Goal: Task Accomplishment & Management: Manage account settings

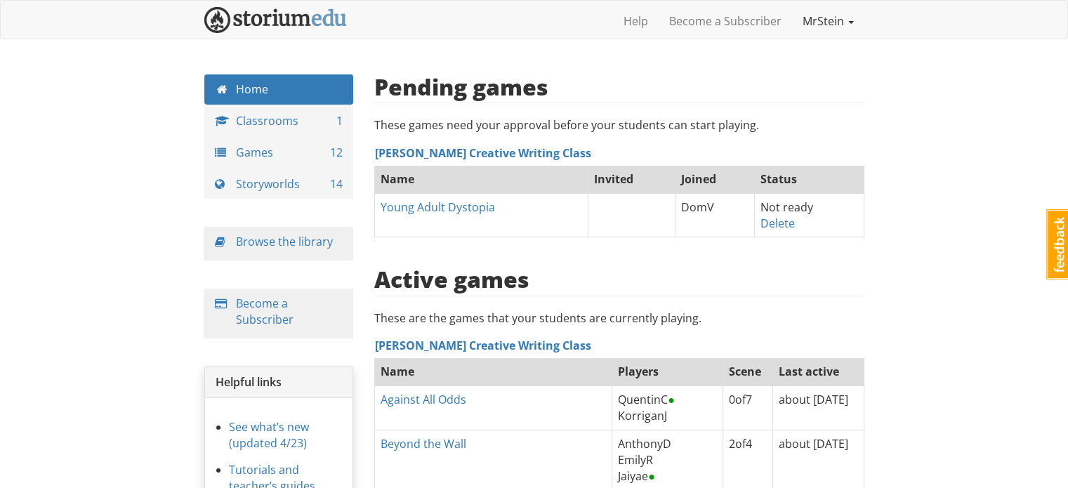
click at [838, 20] on link "MrStein" at bounding box center [828, 21] width 72 height 35
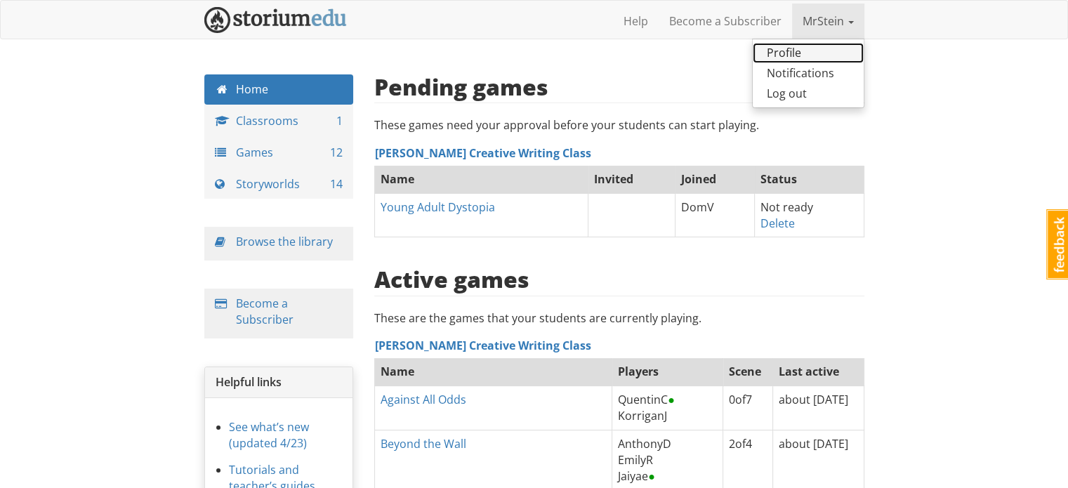
click at [793, 46] on link "Profile" at bounding box center [808, 53] width 111 height 20
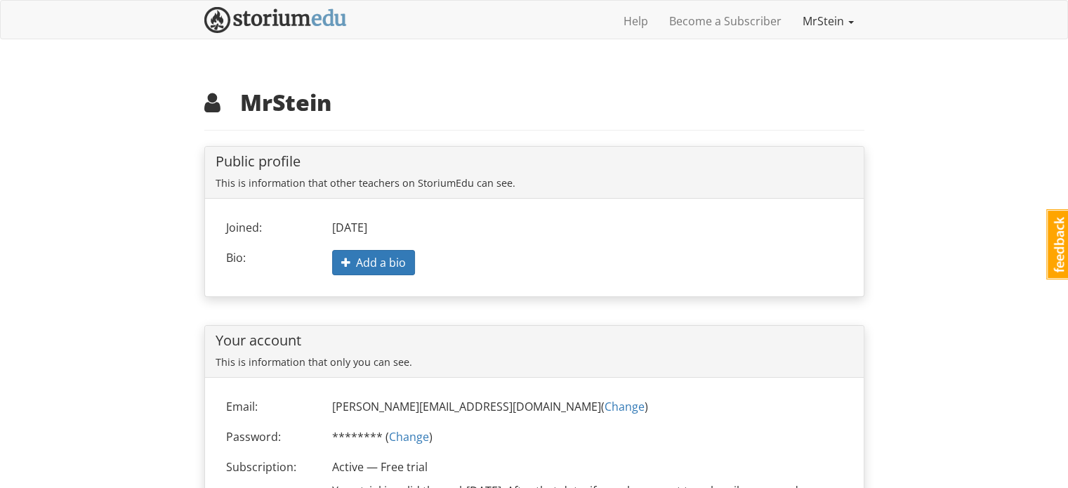
scroll to position [122, 0]
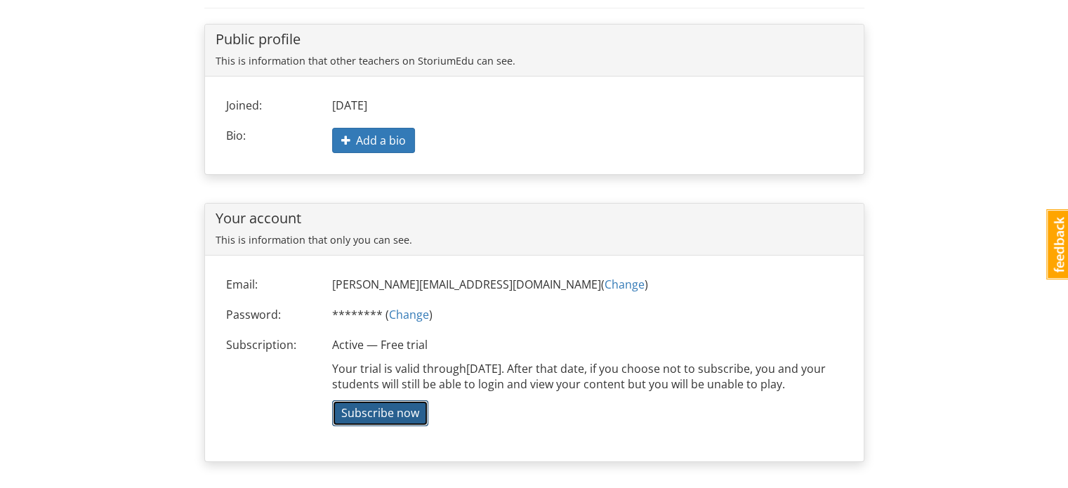
click at [397, 412] on span "Subscribe now" at bounding box center [380, 412] width 78 height 15
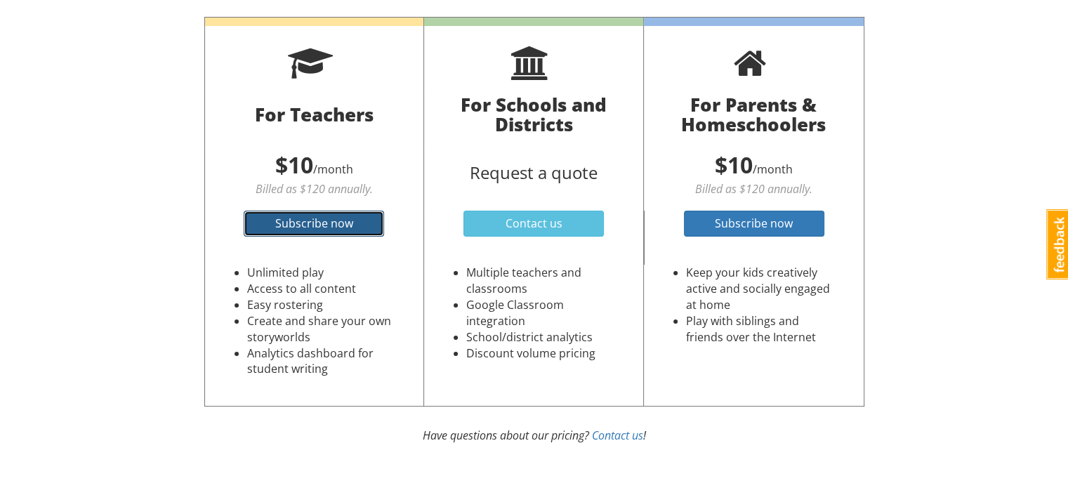
click at [359, 220] on link "Subscribe now" at bounding box center [314, 224] width 140 height 26
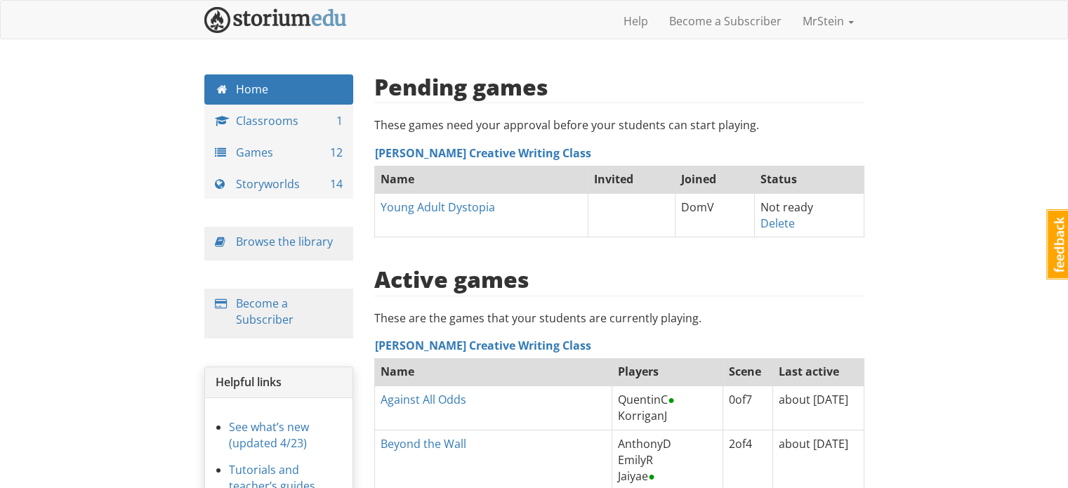
click at [440, 204] on link "Young Adult Dystopia" at bounding box center [438, 206] width 114 height 15
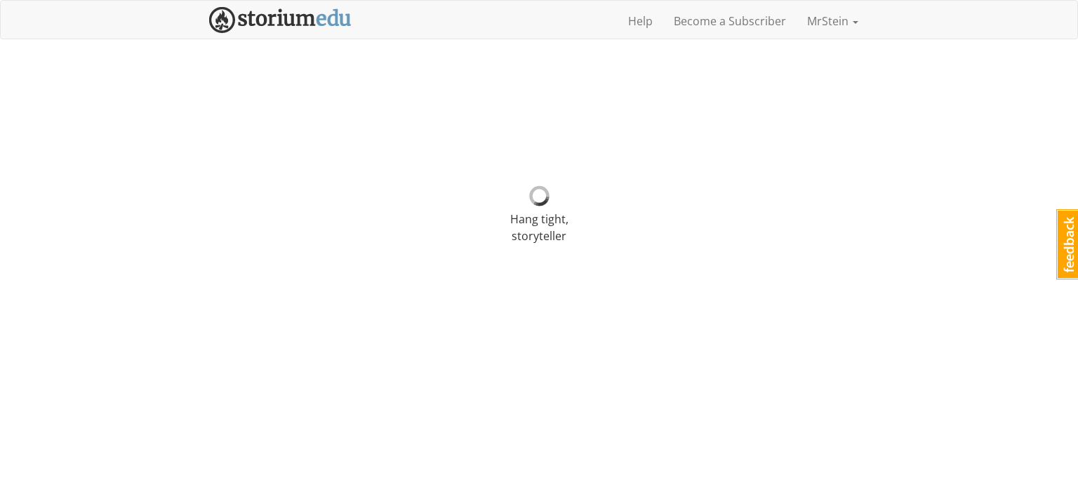
select select "89r8h2"
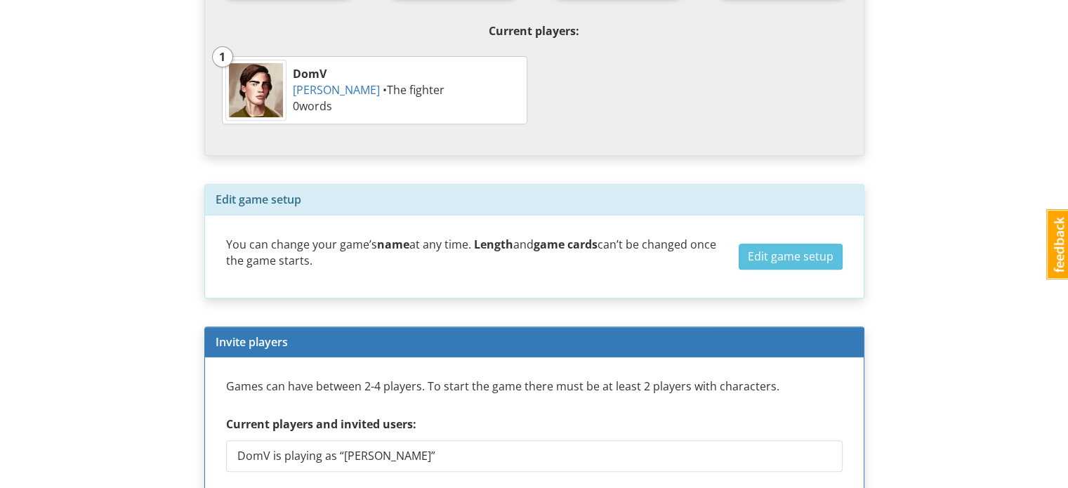
scroll to position [855, 0]
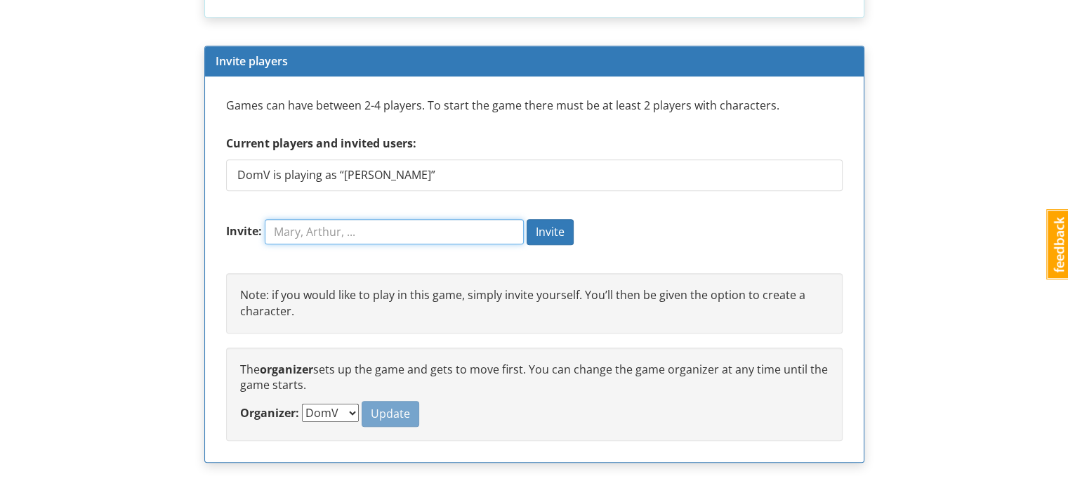
click at [291, 230] on input "Invite:" at bounding box center [394, 231] width 259 height 25
click at [366, 227] on input "Invite:" at bounding box center [394, 231] width 259 height 25
click at [299, 229] on input "Invite:" at bounding box center [394, 231] width 259 height 25
click at [303, 227] on input "Invite:" at bounding box center [394, 231] width 259 height 25
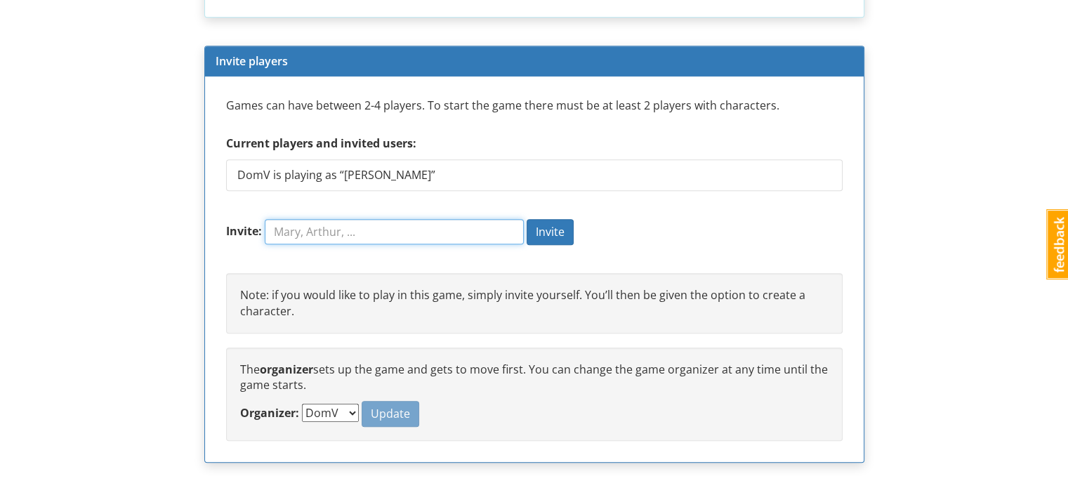
click at [303, 230] on input "Invite:" at bounding box center [394, 231] width 259 height 25
type input "c"
click at [346, 226] on input "Invite:" at bounding box center [394, 231] width 259 height 25
type input "c"
click at [307, 228] on input "Invite:" at bounding box center [394, 231] width 259 height 25
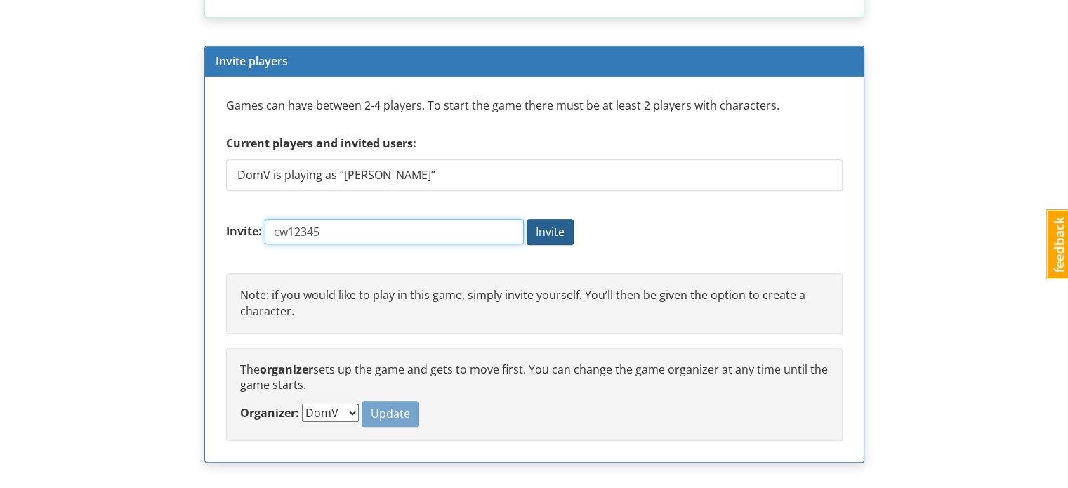
type input "cw12345"
click at [550, 228] on span "Invite" at bounding box center [550, 231] width 29 height 15
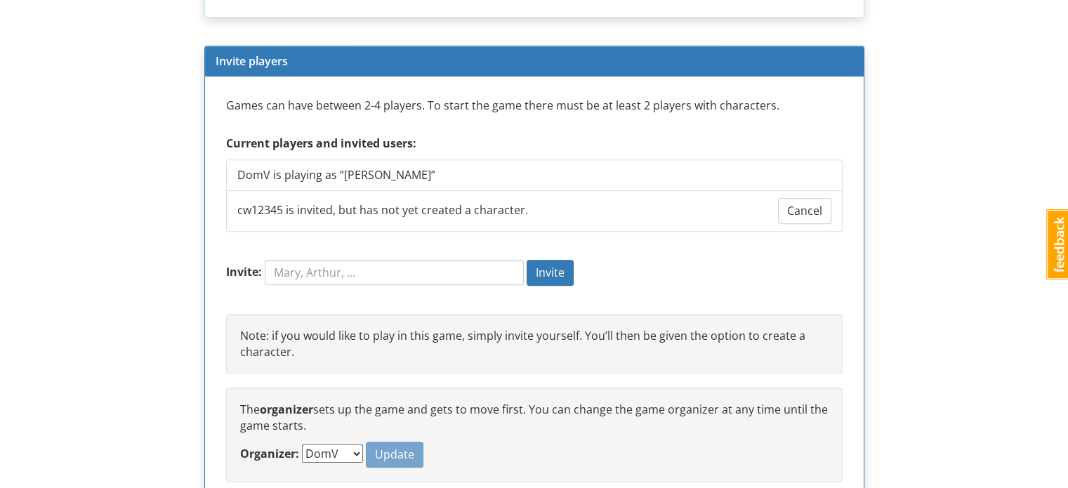
click at [610, 263] on form "Invite: Invite" at bounding box center [534, 280] width 616 height 40
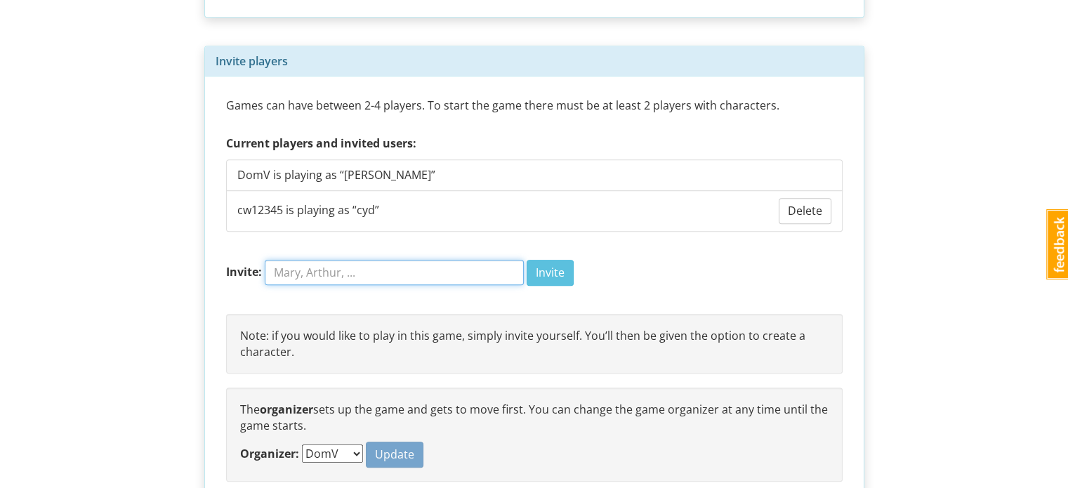
click at [324, 272] on input "Invite:" at bounding box center [394, 272] width 259 height 25
type input "ruben"
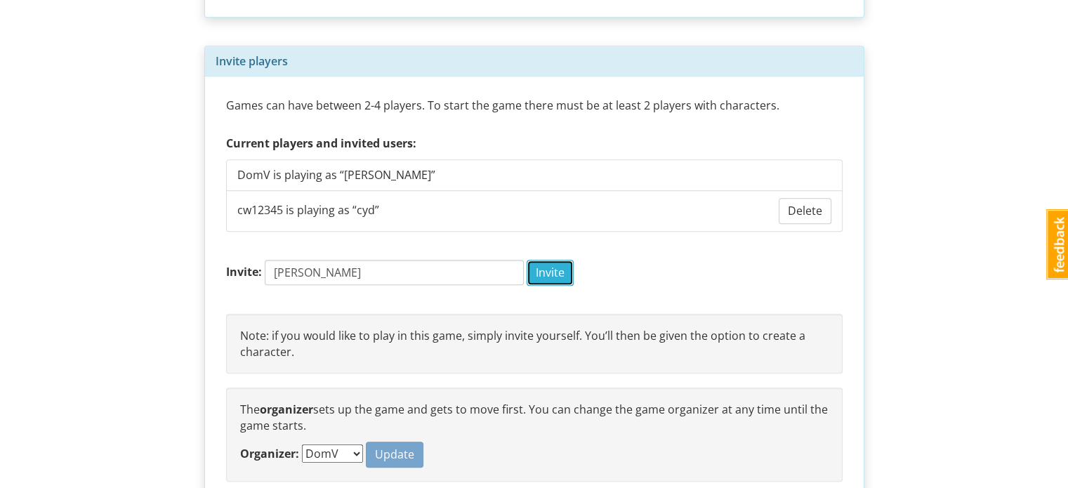
click at [549, 269] on span "Invite" at bounding box center [550, 272] width 29 height 15
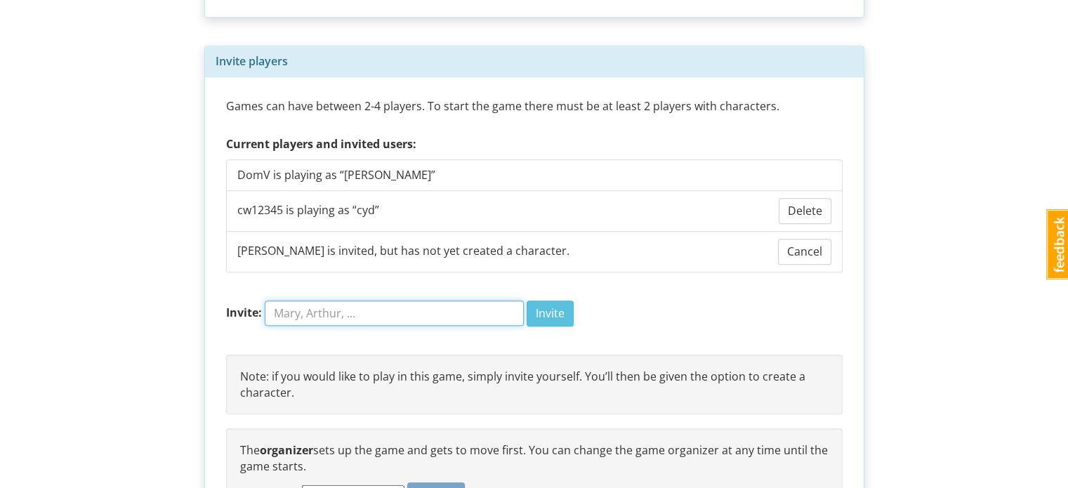
click at [289, 307] on input "Invite:" at bounding box center [394, 312] width 259 height 25
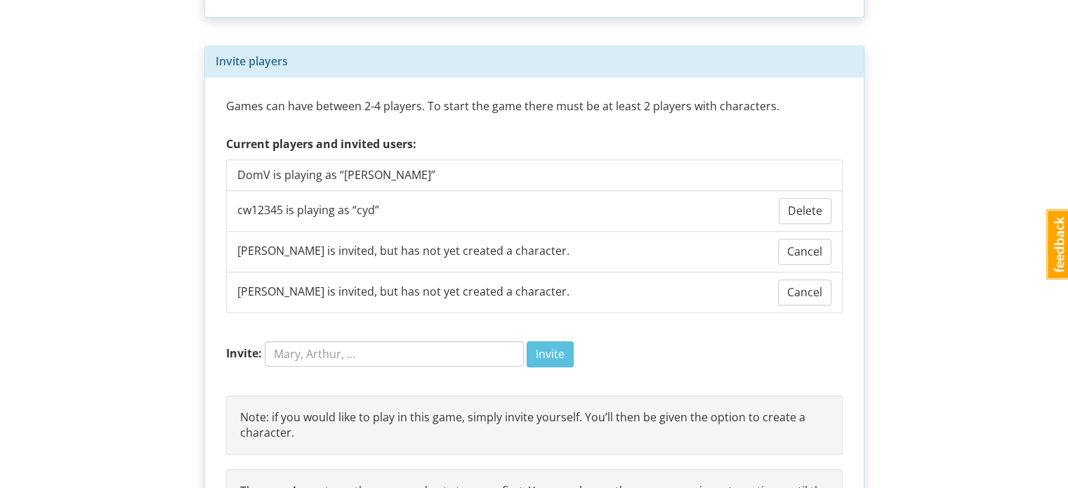
click at [732, 342] on form "Invite: Invite" at bounding box center [534, 361] width 616 height 40
click at [616, 333] on div "Games can have between 2-4 players. To start the game there must be at least 2 …" at bounding box center [534, 330] width 616 height 465
click at [611, 336] on div "Games can have between 2-4 players. To start the game there must be at least 2 …" at bounding box center [534, 330] width 616 height 465
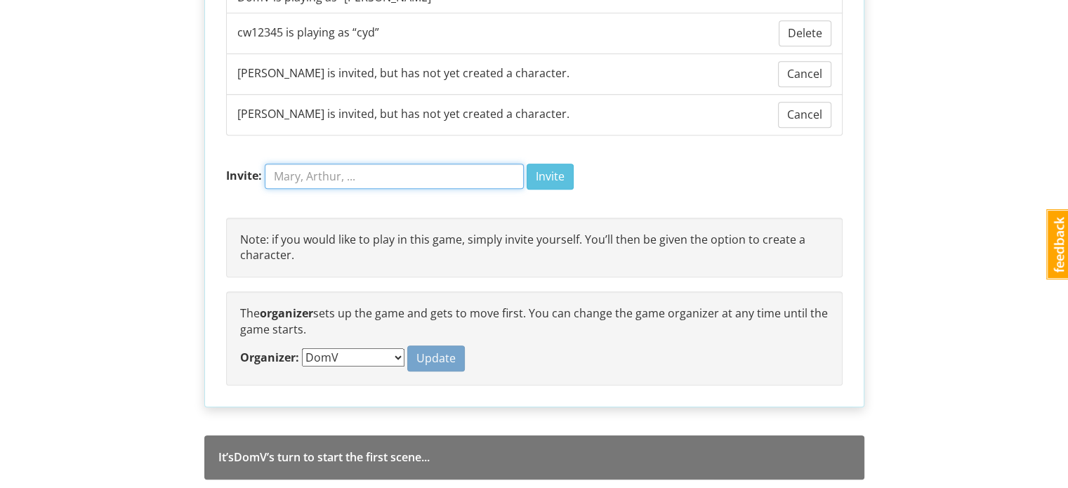
click at [329, 172] on input "Invite:" at bounding box center [394, 176] width 259 height 25
click at [603, 170] on form "Invite: Invite" at bounding box center [534, 184] width 616 height 40
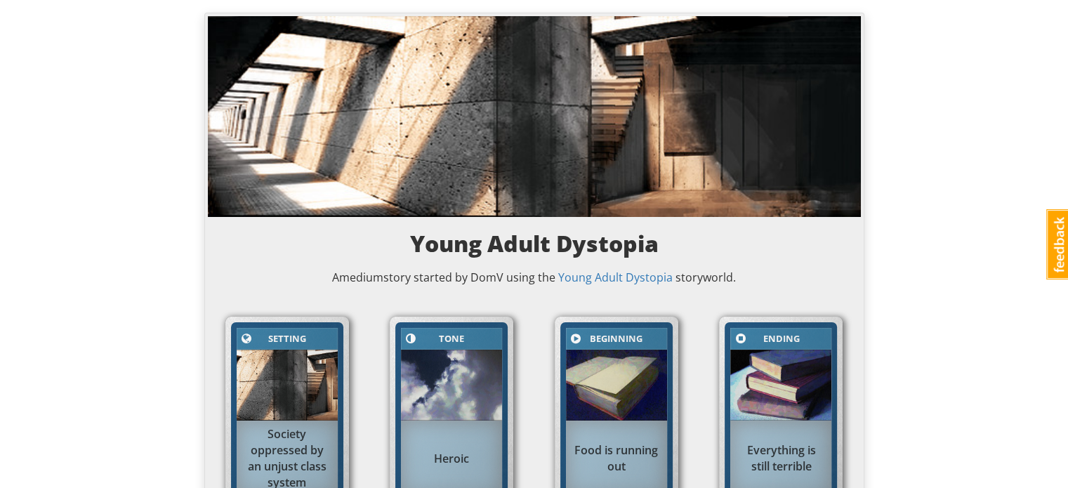
scroll to position [0, 0]
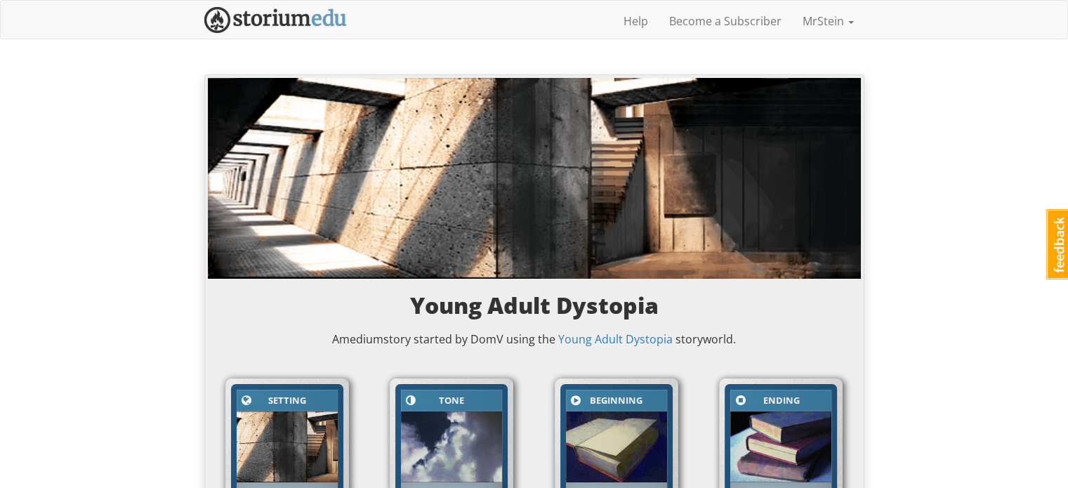
click at [513, 13] on div "Help Become a Subscriber MrStein Profile Notifications Log out" at bounding box center [534, 21] width 660 height 35
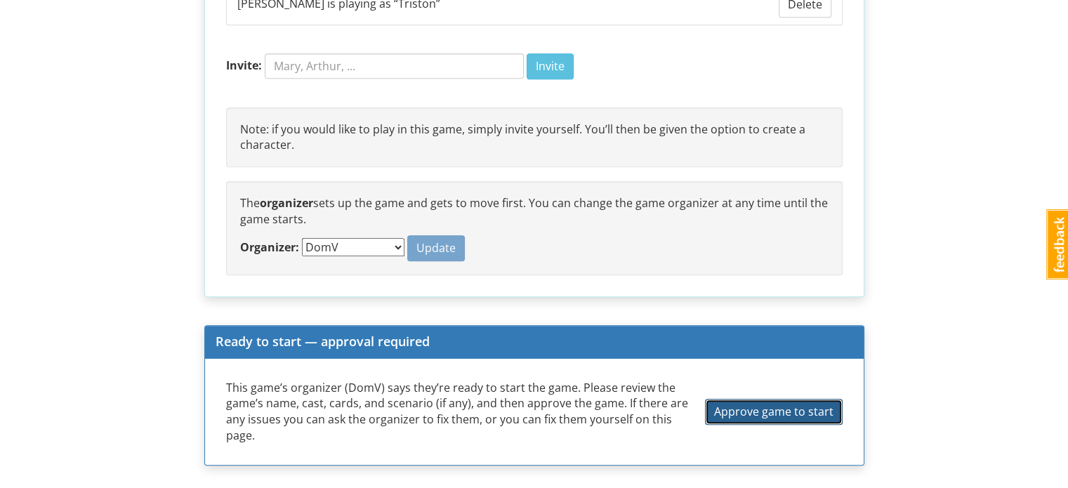
click at [753, 404] on span "Approve game to start" at bounding box center [773, 411] width 119 height 15
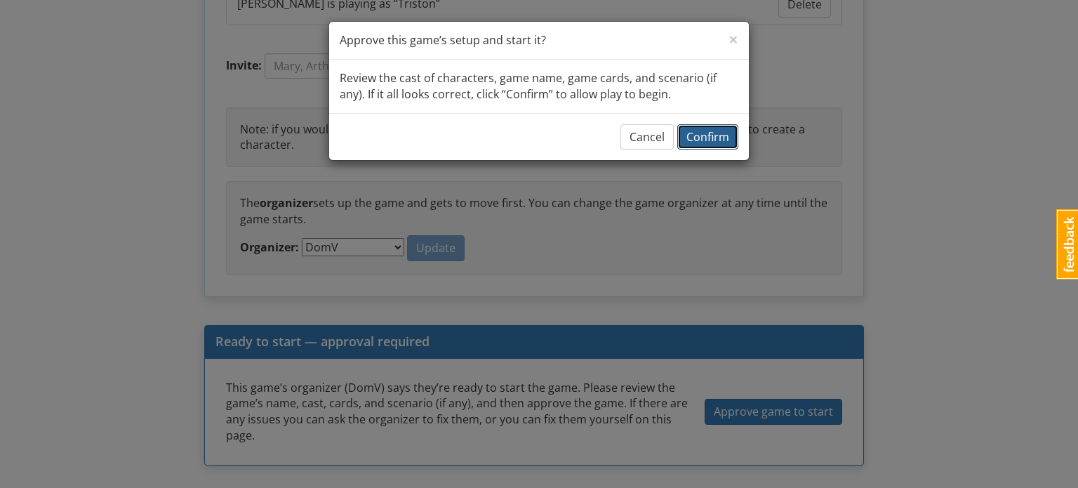
click at [707, 140] on span "Confirm" at bounding box center [708, 136] width 43 height 15
